Goal: Task Accomplishment & Management: Manage account settings

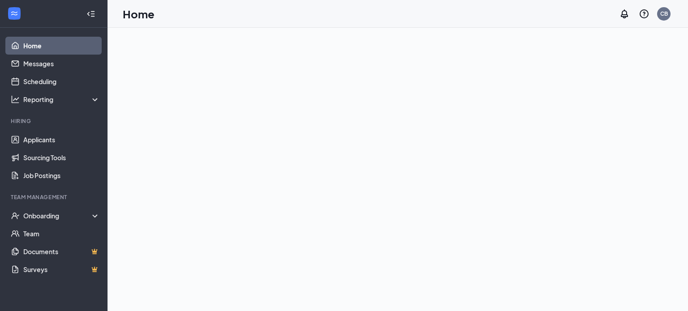
click at [138, 125] on div at bounding box center [398, 170] width 581 height 284
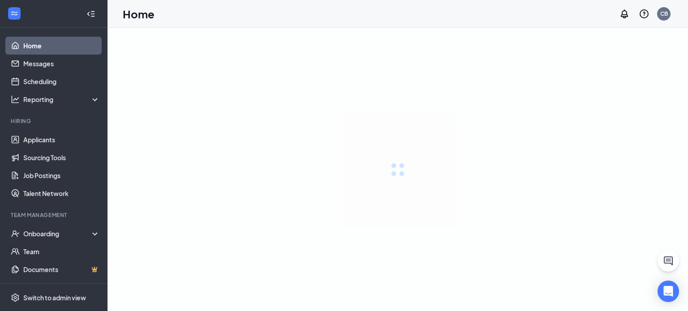
click at [138, 125] on div at bounding box center [398, 170] width 581 height 284
drag, startPoint x: 0, startPoint y: 0, endPoint x: 138, endPoint y: 125, distance: 186.2
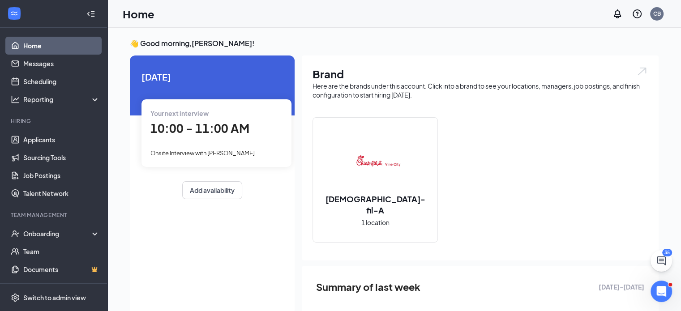
drag, startPoint x: 138, startPoint y: 125, endPoint x: 298, endPoint y: 11, distance: 196.9
click at [298, 11] on div "Home CB" at bounding box center [395, 14] width 574 height 28
click at [53, 68] on link "Messages" at bounding box center [61, 64] width 77 height 18
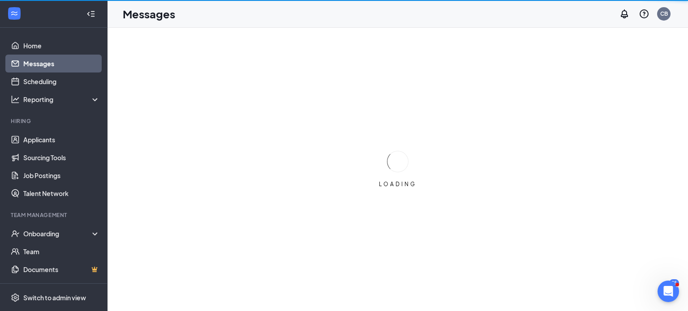
click at [233, 25] on div "Messages CB" at bounding box center [398, 14] width 581 height 28
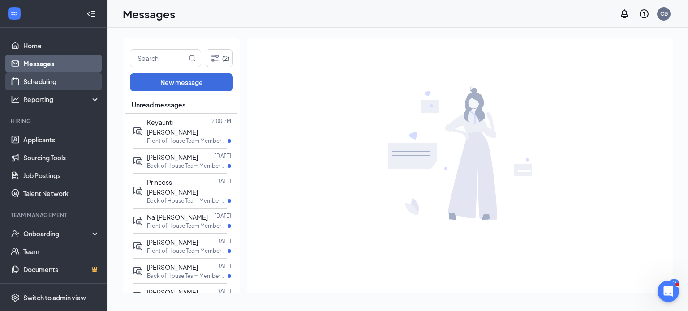
click at [60, 82] on link "Scheduling" at bounding box center [61, 82] width 77 height 18
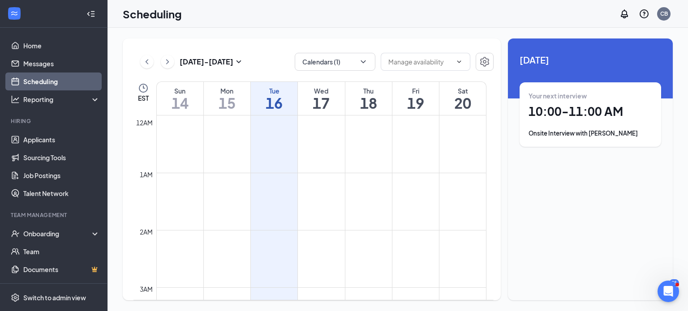
scroll to position [440, 0]
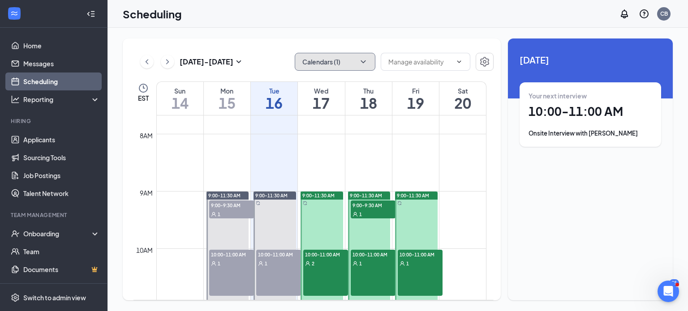
click at [359, 59] on icon "ChevronDown" at bounding box center [363, 61] width 9 height 9
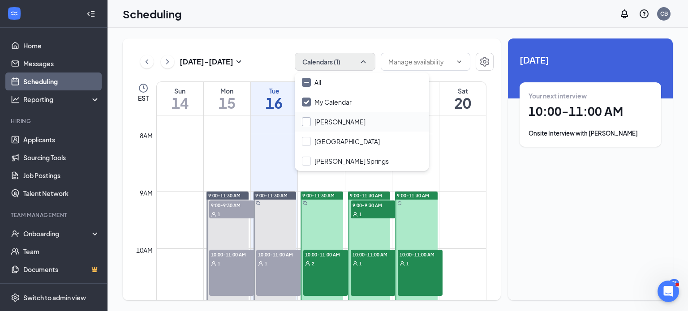
click at [324, 120] on input "[PERSON_NAME]" at bounding box center [334, 121] width 64 height 9
checkbox input "true"
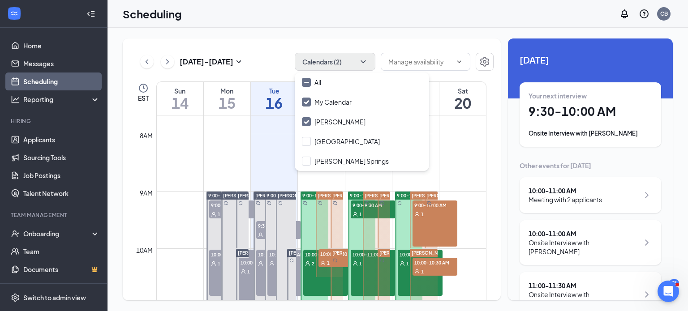
click at [452, 143] on td at bounding box center [321, 141] width 330 height 14
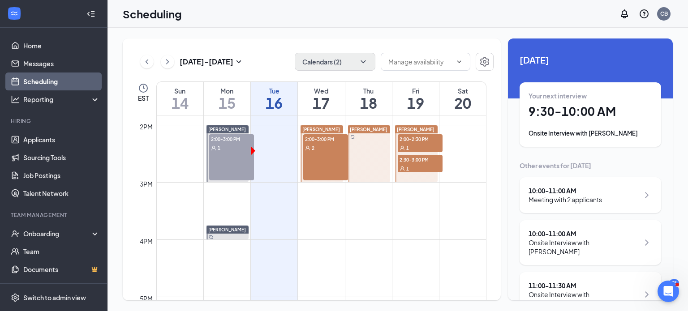
scroll to position [794, 0]
